Goal: Book appointment/travel/reservation

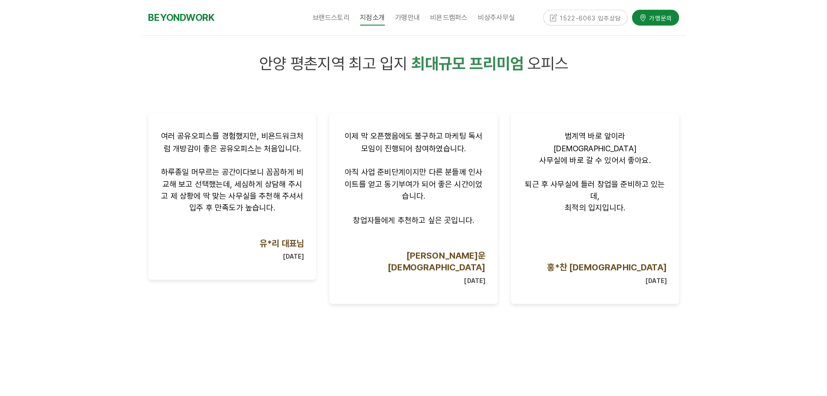
scroll to position [521, 0]
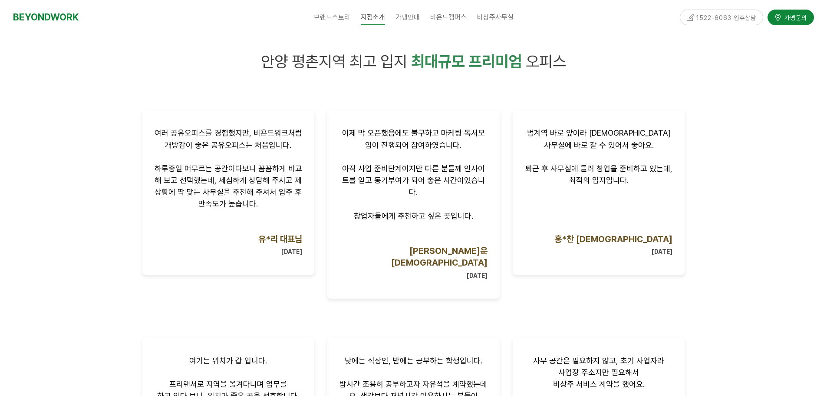
click at [73, 254] on div at bounding box center [413, 289] width 827 height 538
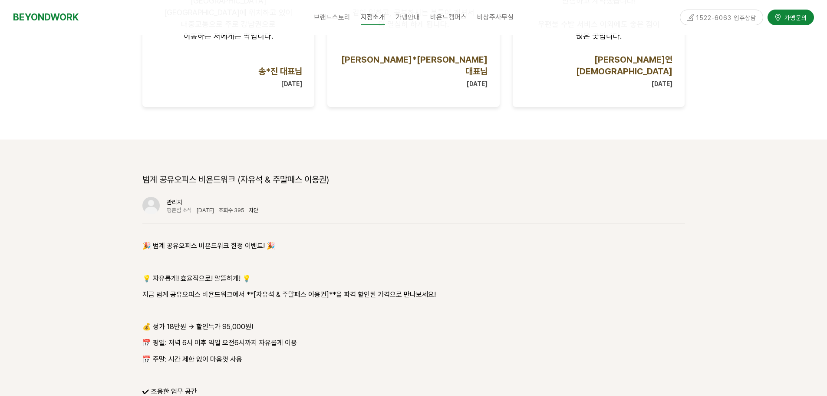
scroll to position [955, 0]
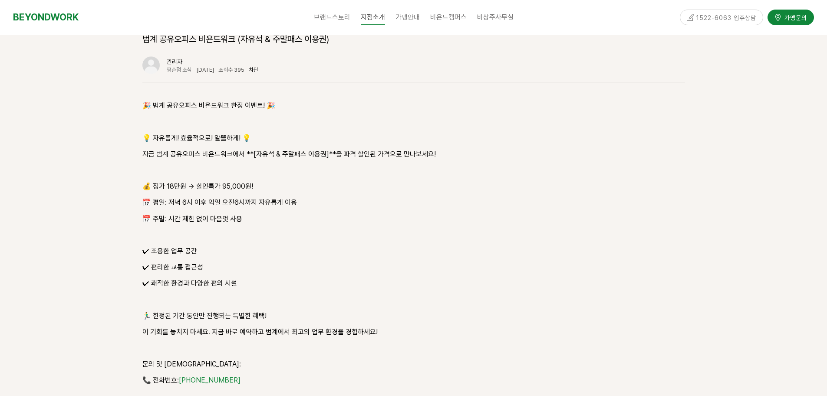
scroll to position [1086, 0]
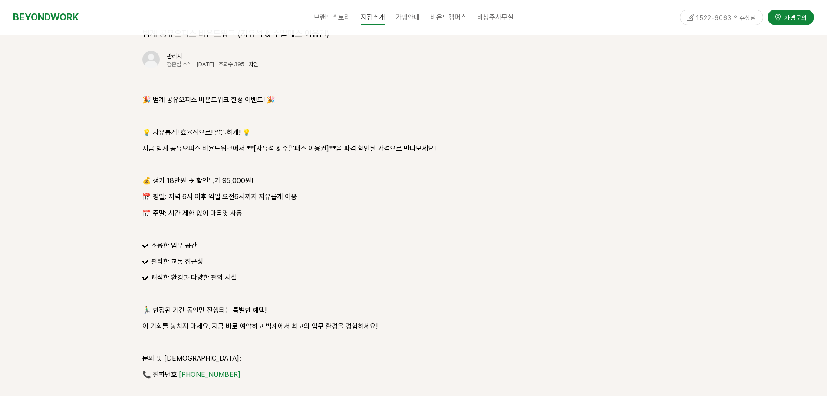
click at [76, 257] on div at bounding box center [413, 300] width 827 height 614
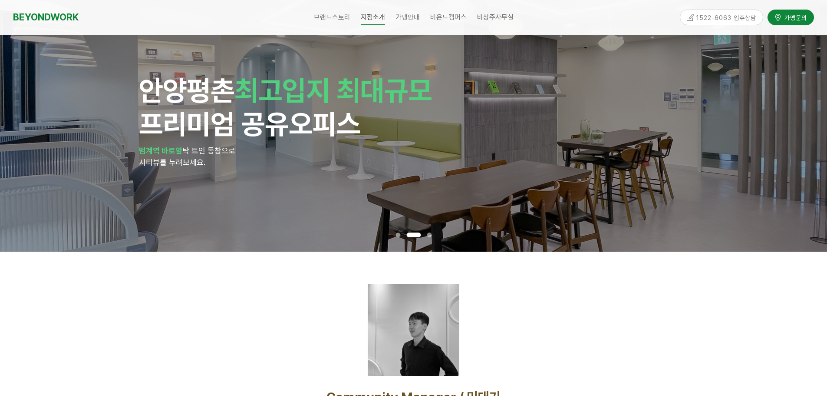
scroll to position [43, 0]
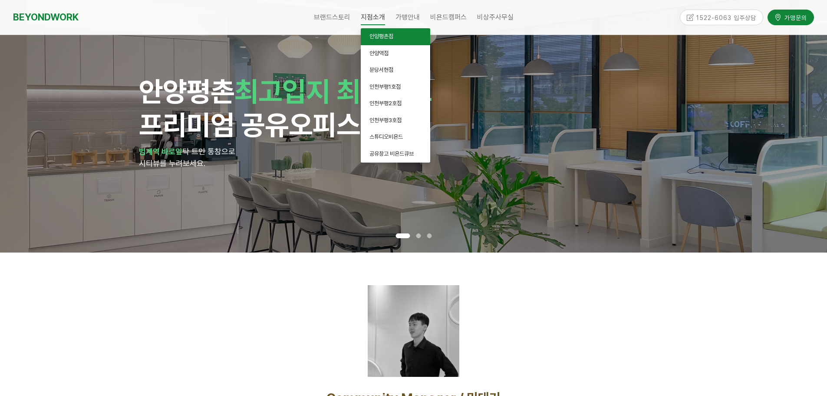
click at [376, 35] on span "안양평촌점" at bounding box center [382, 36] width 24 height 7
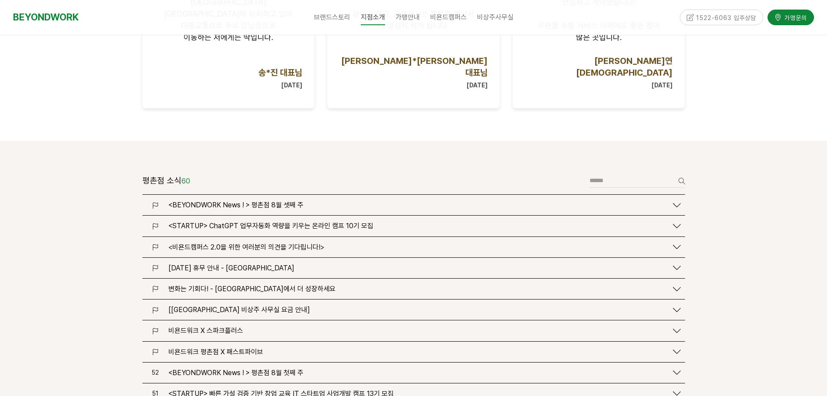
scroll to position [955, 0]
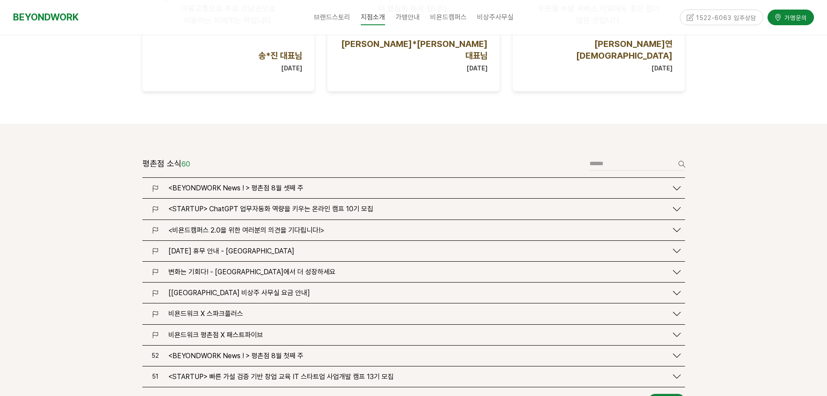
click at [284, 184] on span "<BEYONDWORK News ! > 평촌점 8월 셋째 주" at bounding box center [235, 188] width 135 height 8
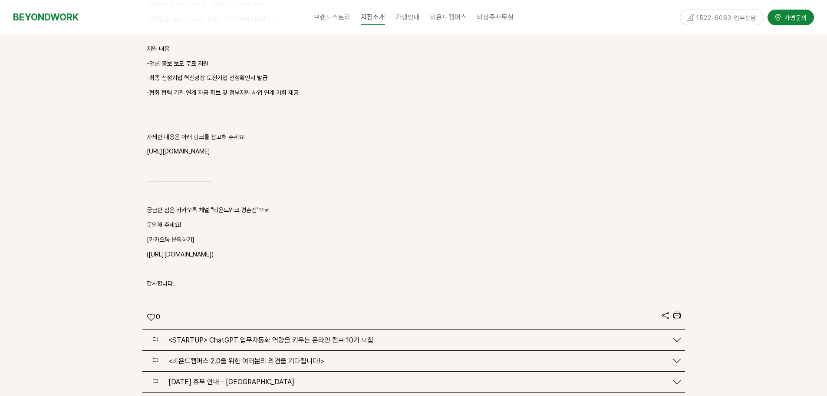
scroll to position [1476, 0]
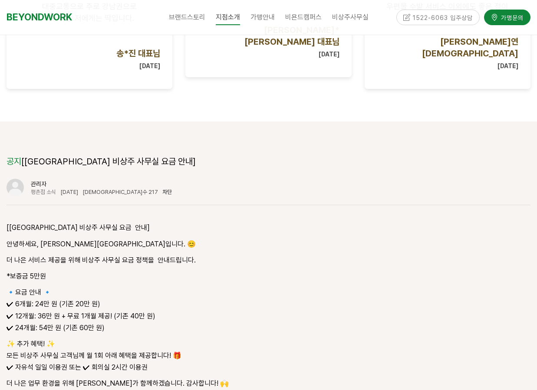
scroll to position [1042, 0]
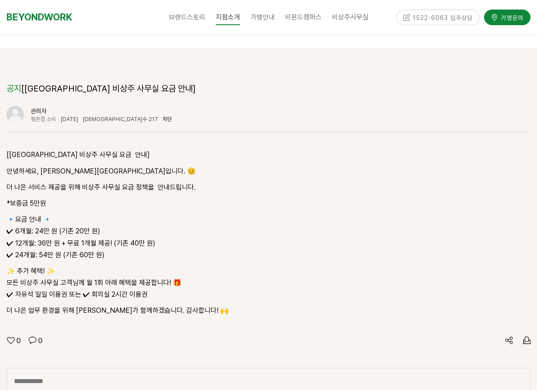
click at [291, 285] on div "[[GEOGRAPHIC_DATA] 비상주 사무실 요금 안내] 안녕하세요, [GEOGRAPHIC_DATA]입니다. 😊 더 나은 서비스 제공을 위…" at bounding box center [269, 231] width 524 height 198
click at [288, 284] on div "[[GEOGRAPHIC_DATA] 비상주 사무실 요금 안내] 안녕하세요, [GEOGRAPHIC_DATA]입니다. 😊 더 나은 서비스 제공을 위…" at bounding box center [269, 231] width 524 height 198
click at [286, 284] on div "[[GEOGRAPHIC_DATA] 비상주 사무실 요금 안내] 안녕하세요, [GEOGRAPHIC_DATA]입니다. 😊 더 나은 서비스 제공을 위…" at bounding box center [269, 231] width 524 height 198
click at [287, 282] on div "[[GEOGRAPHIC_DATA] 비상주 사무실 요금 안내] 안녕하세요, [GEOGRAPHIC_DATA]입니다. 😊 더 나은 서비스 제공을 위…" at bounding box center [269, 231] width 524 height 198
click at [289, 305] on p "더 나은 업무 환경을 위해 [PERSON_NAME]가 함께하겠습니다. 감사합니다! 🙌" at bounding box center [269, 311] width 524 height 12
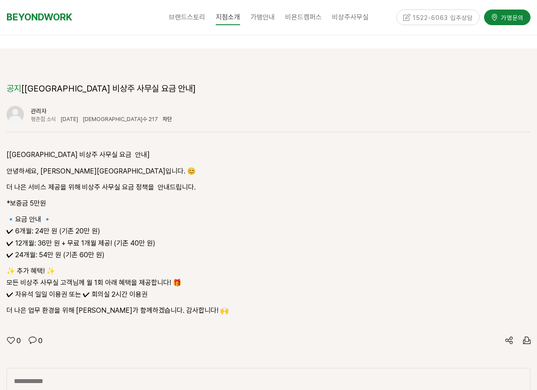
click at [294, 305] on p "더 나은 업무 환경을 위해 [PERSON_NAME]가 함께하겠습니다. 감사합니다! 🙌" at bounding box center [269, 311] width 524 height 12
click at [292, 266] on div "[[GEOGRAPHIC_DATA] 비상주 사무실 요금 안내] 안녕하세요, [GEOGRAPHIC_DATA]입니다. 😊 더 나은 서비스 제공을 위…" at bounding box center [269, 233] width 524 height 168
click at [301, 265] on p "✨ 추가 혜택! ✨ 모든 비상주 사무실 고객님께 월 1회 아래 혜택을 제공합니다! 🎁 ✔ 자유석 일일 이용권 또는 ✔ 회의실 2시간 이용권" at bounding box center [269, 283] width 524 height 36
drag, startPoint x: 294, startPoint y: 241, endPoint x: 295, endPoint y: 235, distance: 5.7
click at [295, 265] on p "✨ 추가 혜택! ✨ 모든 비상주 사무실 고객님께 월 1회 아래 혜택을 제공합니다! 🎁 ✔ 자유석 일일 이용권 또는 ✔ 회의실 2시간 이용권" at bounding box center [269, 283] width 524 height 36
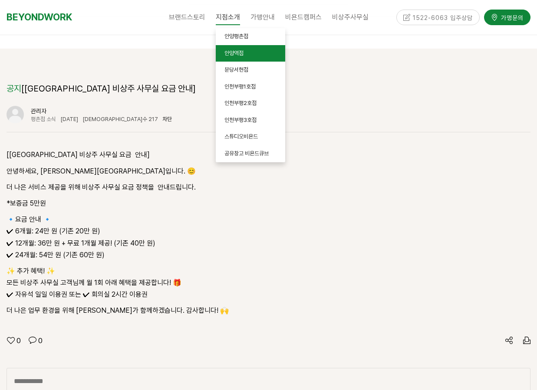
click at [237, 52] on span "안양역점" at bounding box center [233, 53] width 19 height 7
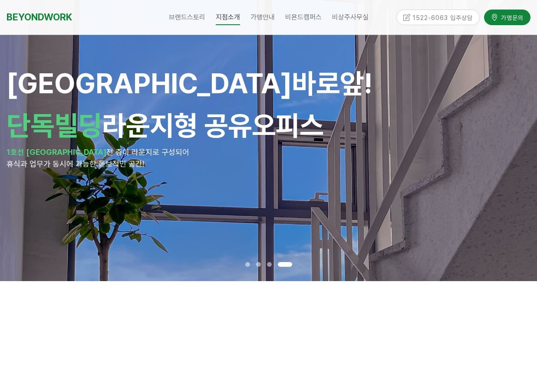
scroll to position [174, 0]
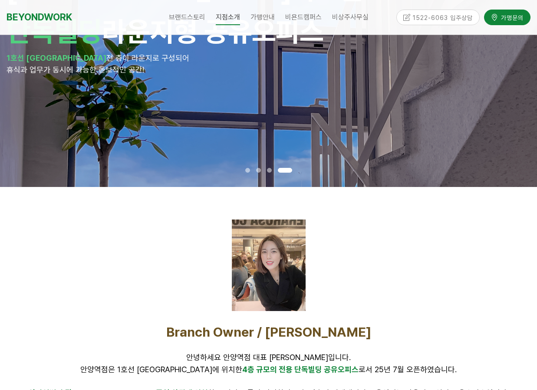
click at [109, 271] on div at bounding box center [269, 266] width 524 height 92
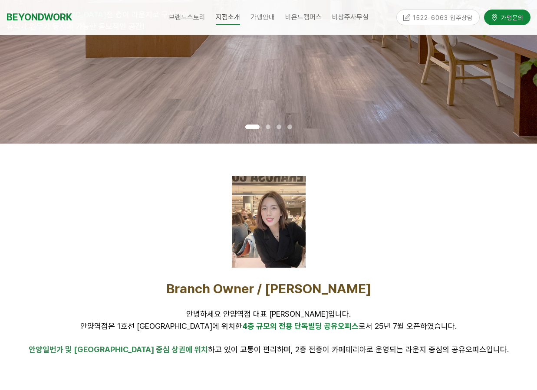
scroll to position [261, 0]
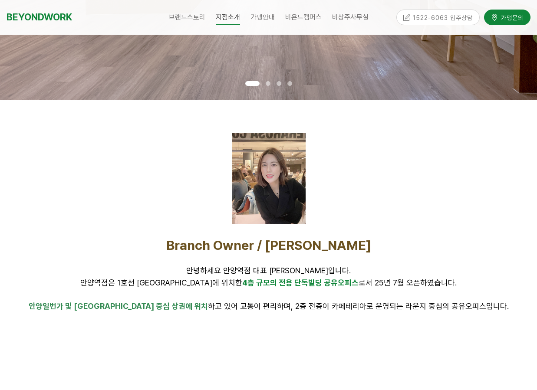
click at [38, 248] on p "Branch Owner / 정영채" at bounding box center [269, 246] width 524 height 16
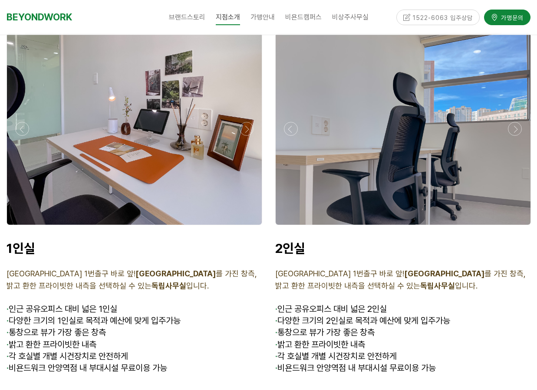
scroll to position [1997, 0]
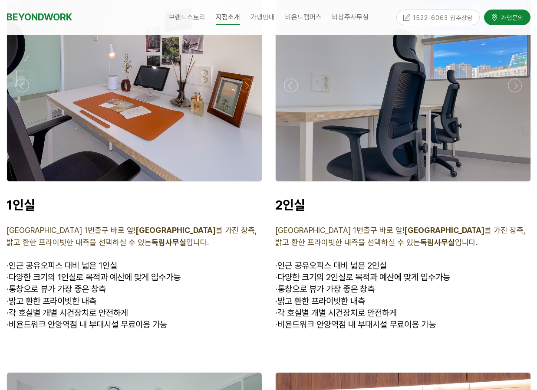
click at [129, 344] on div at bounding box center [269, 350] width 524 height 13
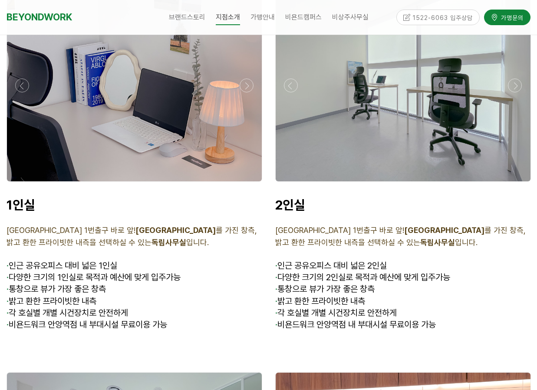
click at [135, 344] on div at bounding box center [269, 350] width 524 height 13
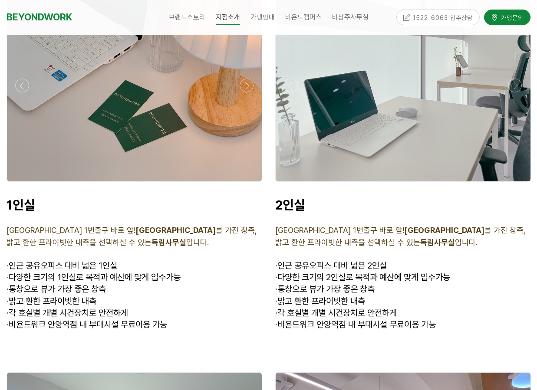
click at [146, 344] on div at bounding box center [269, 350] width 524 height 13
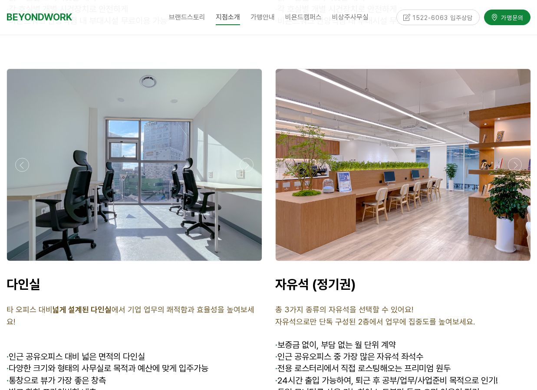
scroll to position [3668, 0]
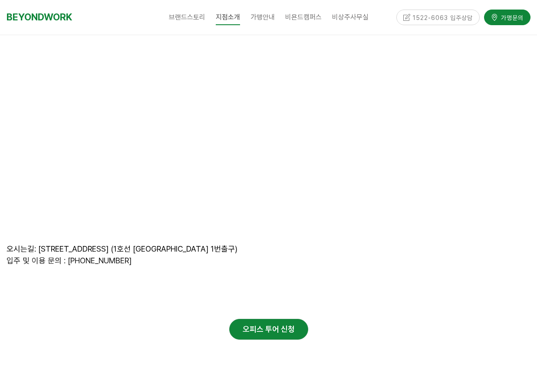
click at [140, 313] on div "오피스 투어 신청" at bounding box center [268, 330] width 537 height 34
click at [124, 319] on div "오피스 투어 신청" at bounding box center [269, 329] width 524 height 21
click at [142, 323] on div "오피스 투어 신청" at bounding box center [269, 329] width 524 height 21
